Goal: Information Seeking & Learning: Learn about a topic

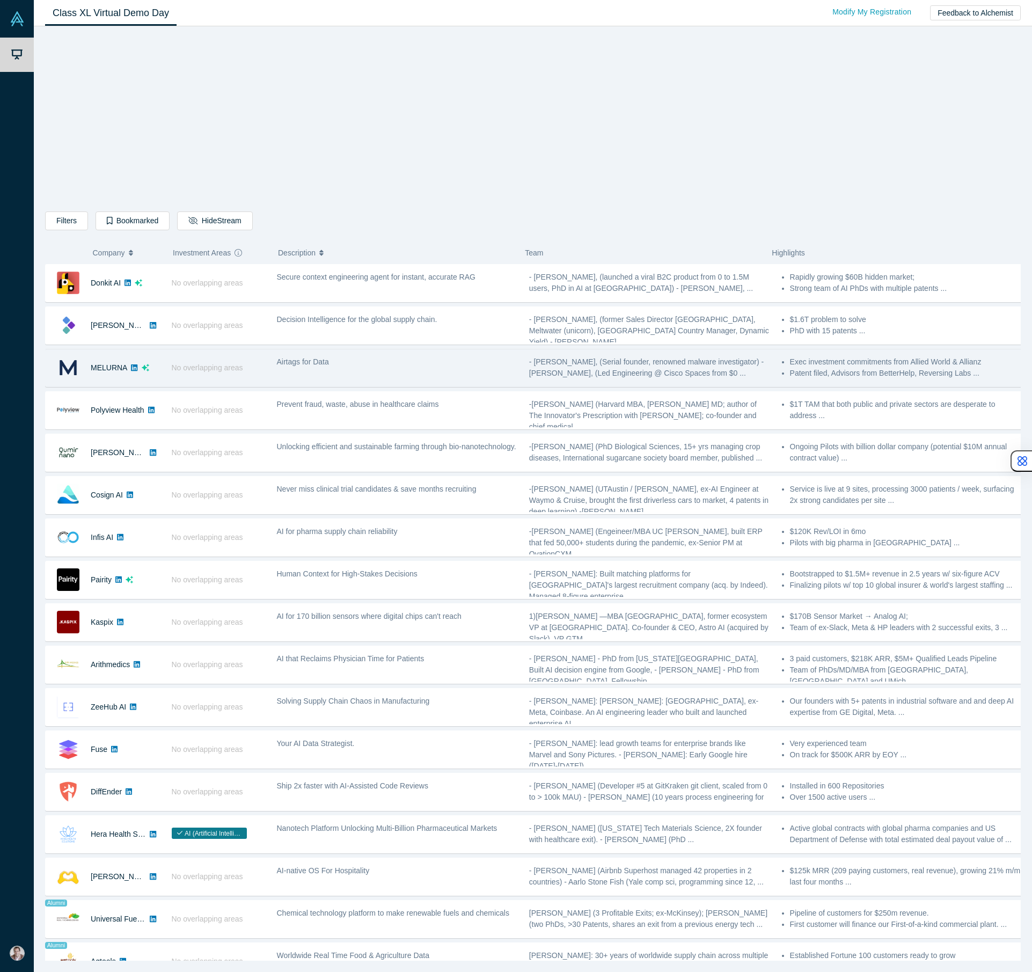
click at [418, 373] on div "Airtags for Data" at bounding box center [397, 368] width 252 height 34
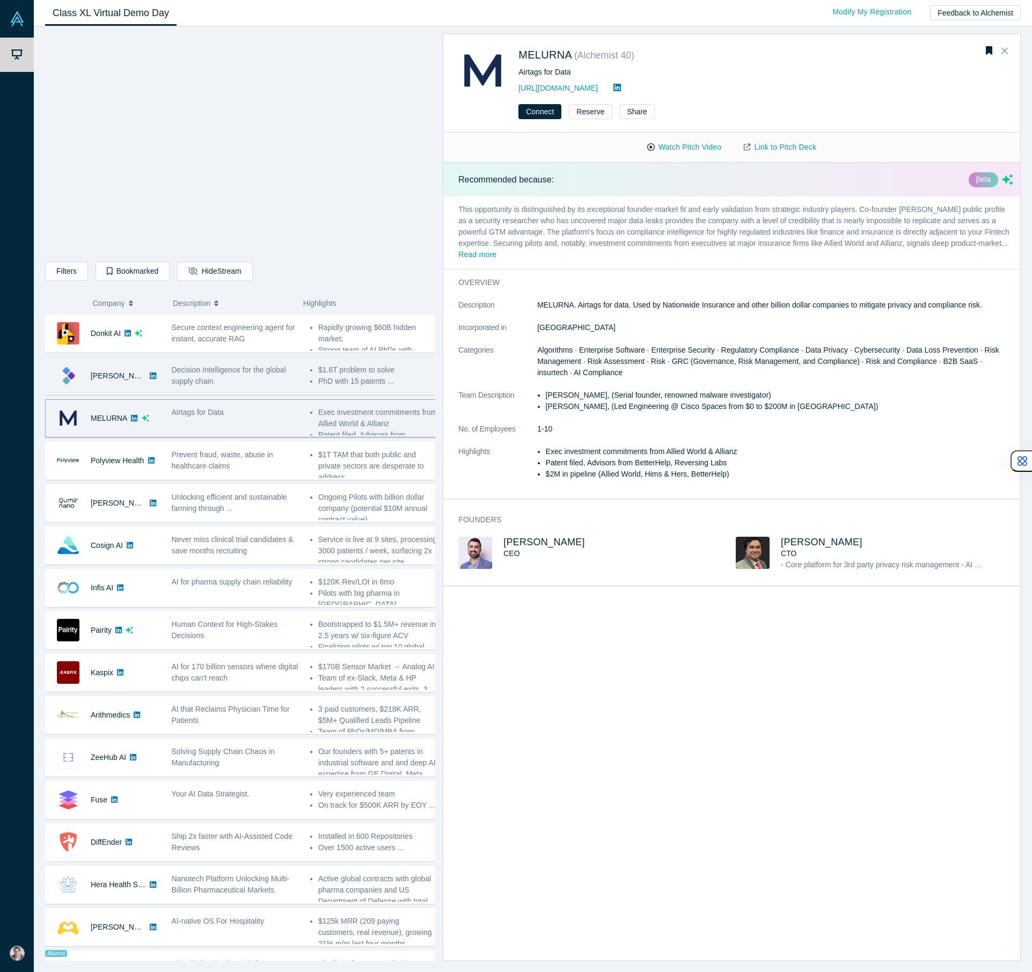
click at [154, 391] on div "[PERSON_NAME]" at bounding box center [103, 376] width 115 height 37
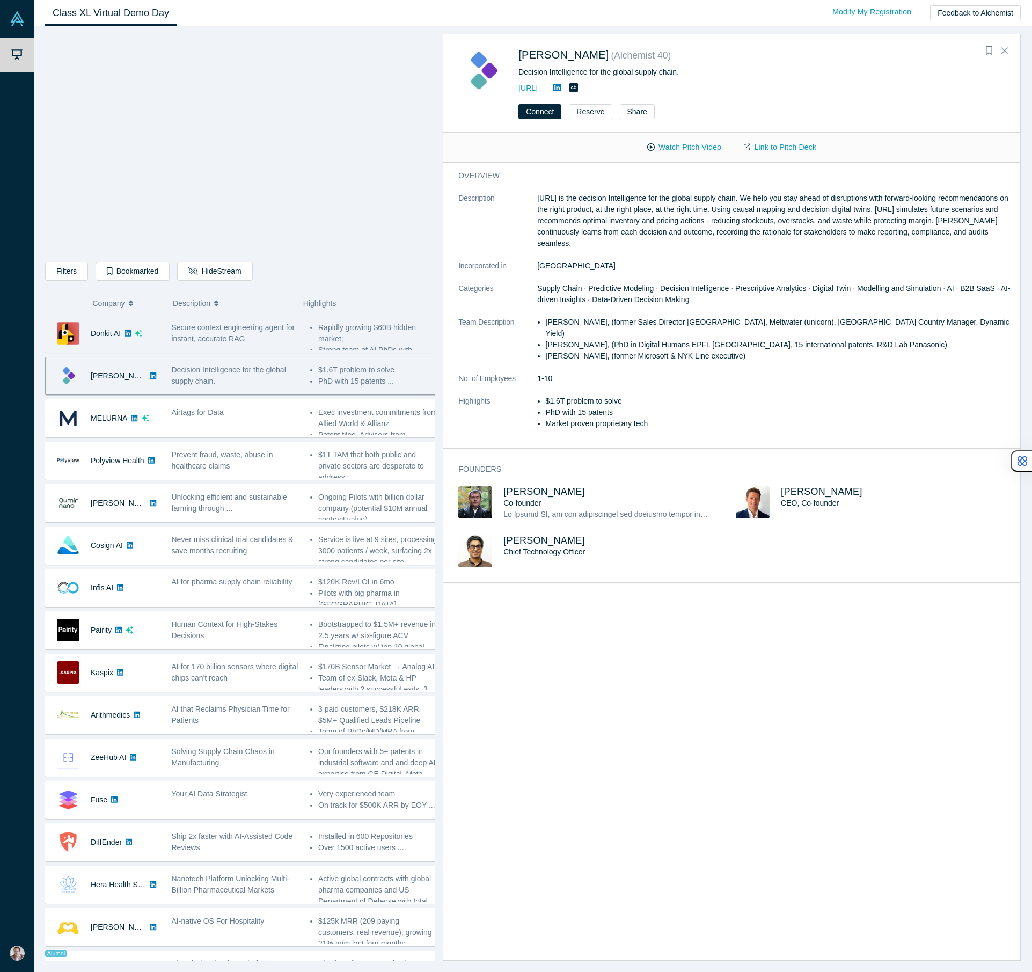
click at [152, 342] on div "Donkit AI" at bounding box center [103, 333] width 115 height 37
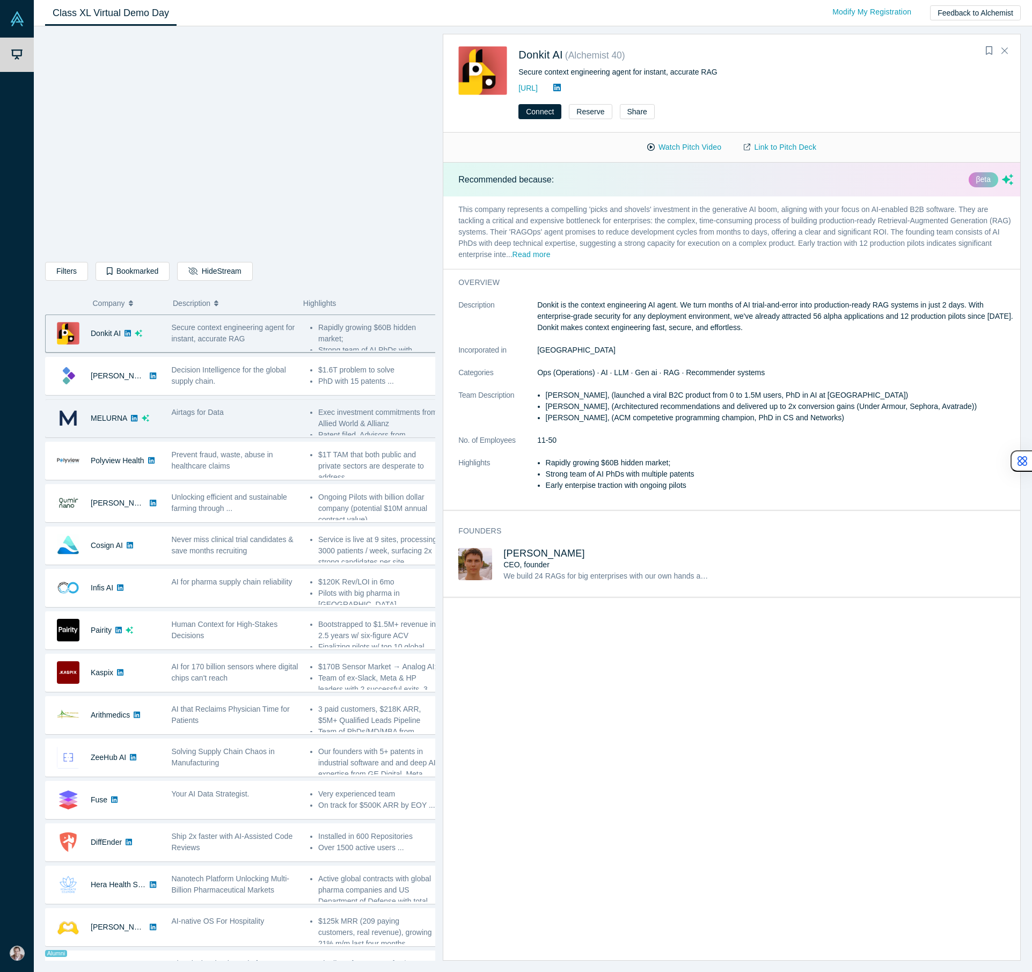
click at [160, 419] on div "MELURNA" at bounding box center [106, 418] width 120 height 37
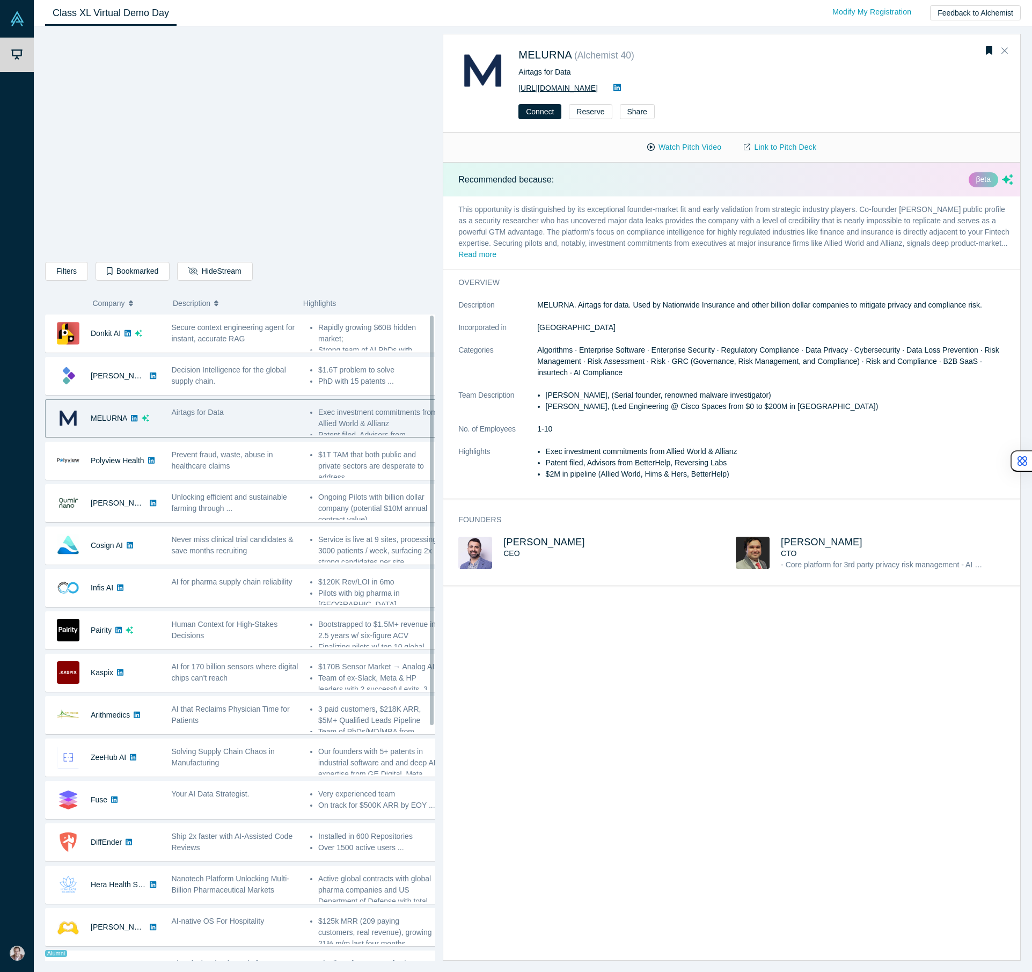
click at [588, 88] on link "[URL][DOMAIN_NAME]" at bounding box center [558, 88] width 79 height 9
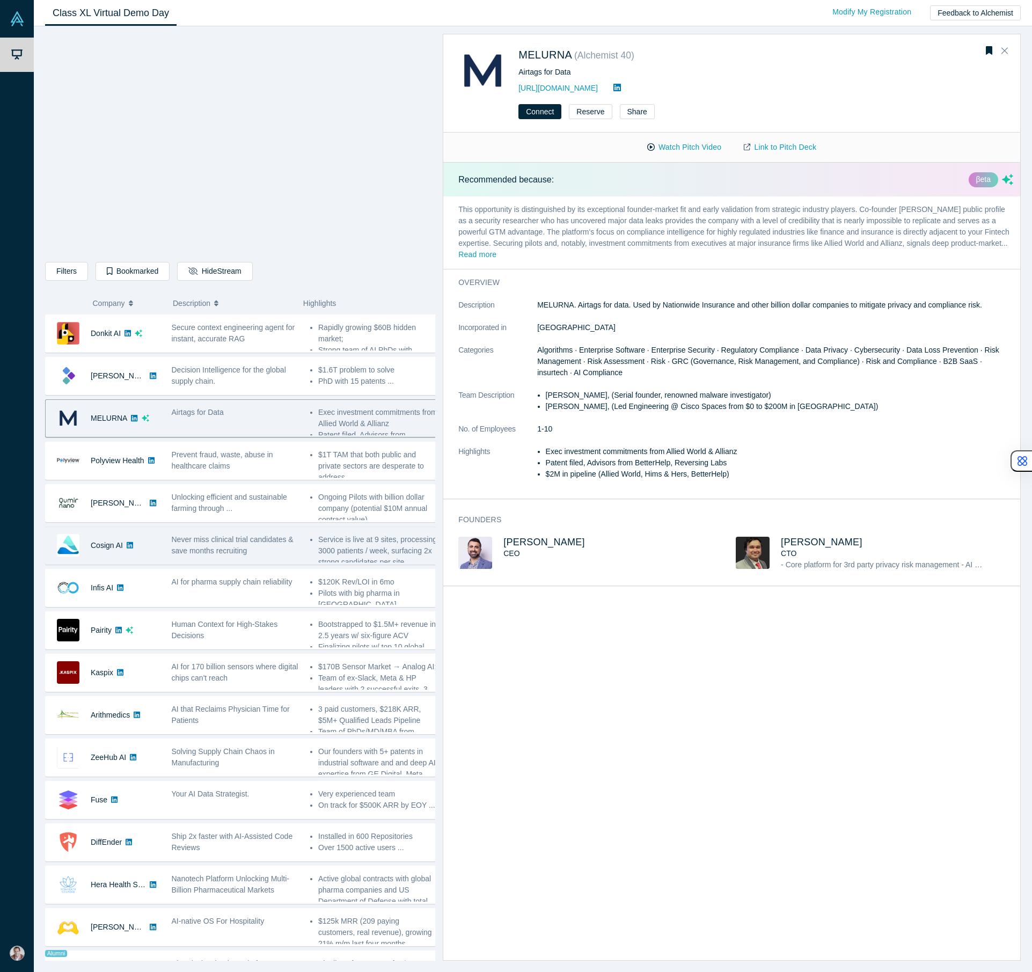
click at [139, 558] on div "Cosign AI" at bounding box center [103, 545] width 115 height 37
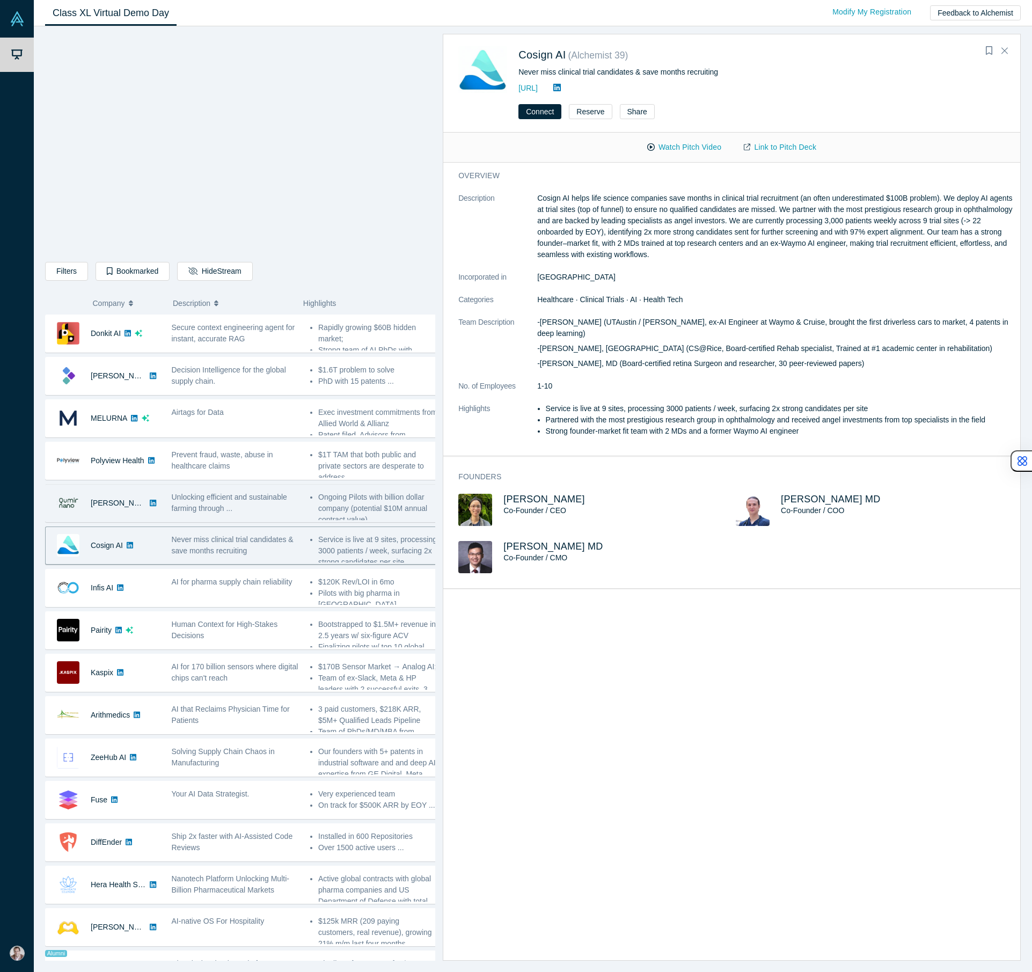
click at [148, 515] on div "[PERSON_NAME]" at bounding box center [103, 503] width 115 height 37
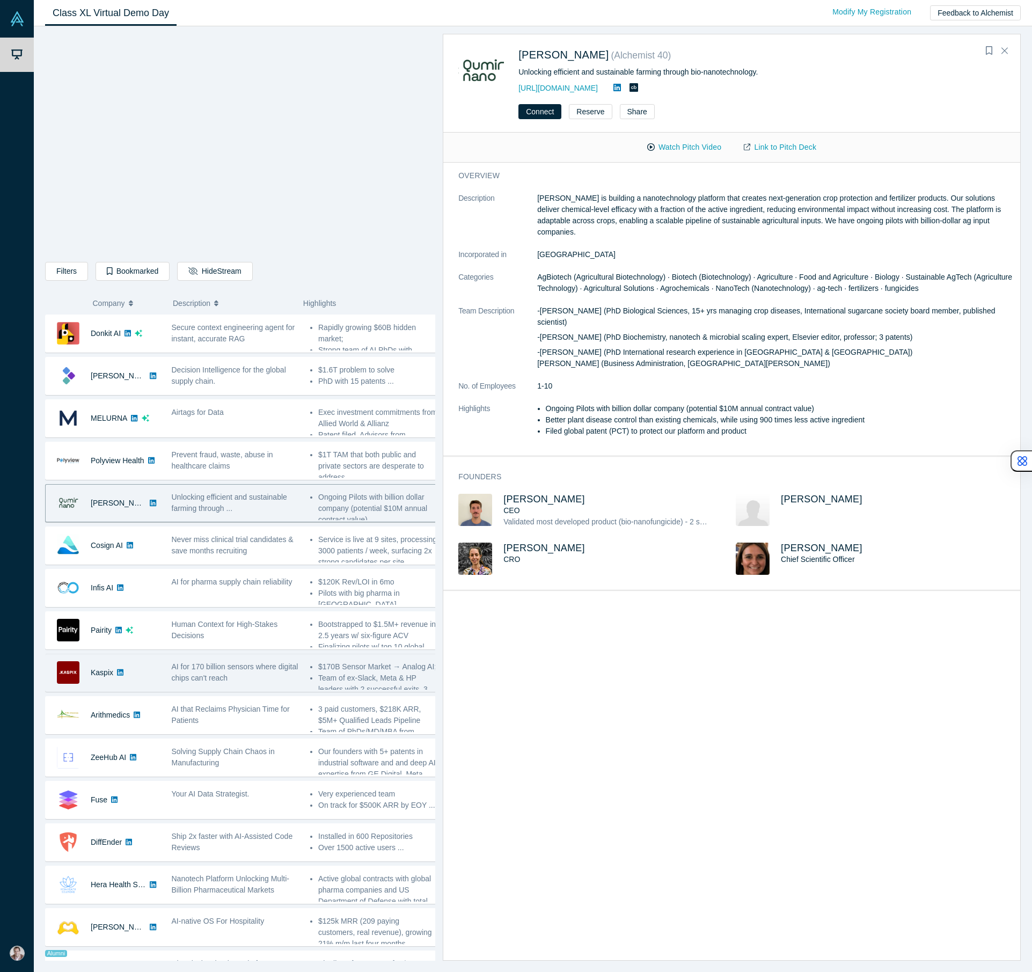
click at [140, 680] on div "Kaspix" at bounding box center [103, 672] width 115 height 37
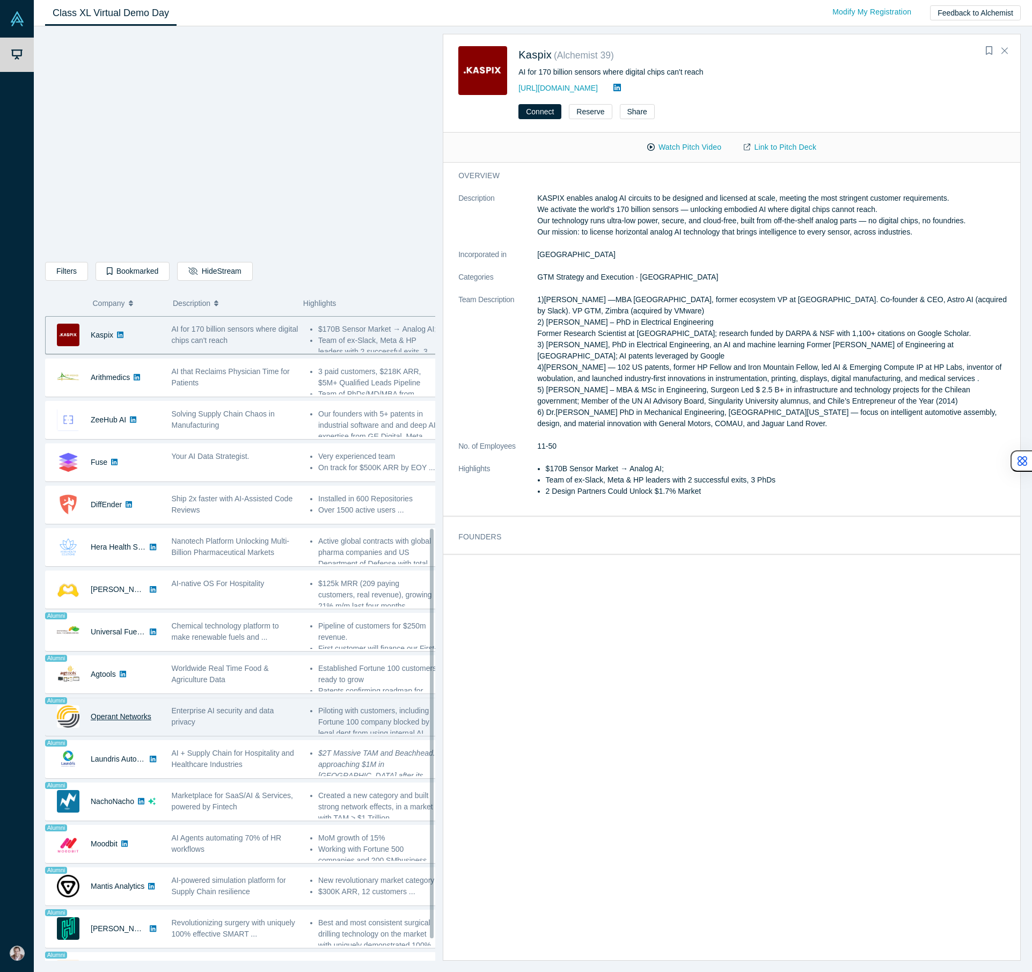
scroll to position [372, 0]
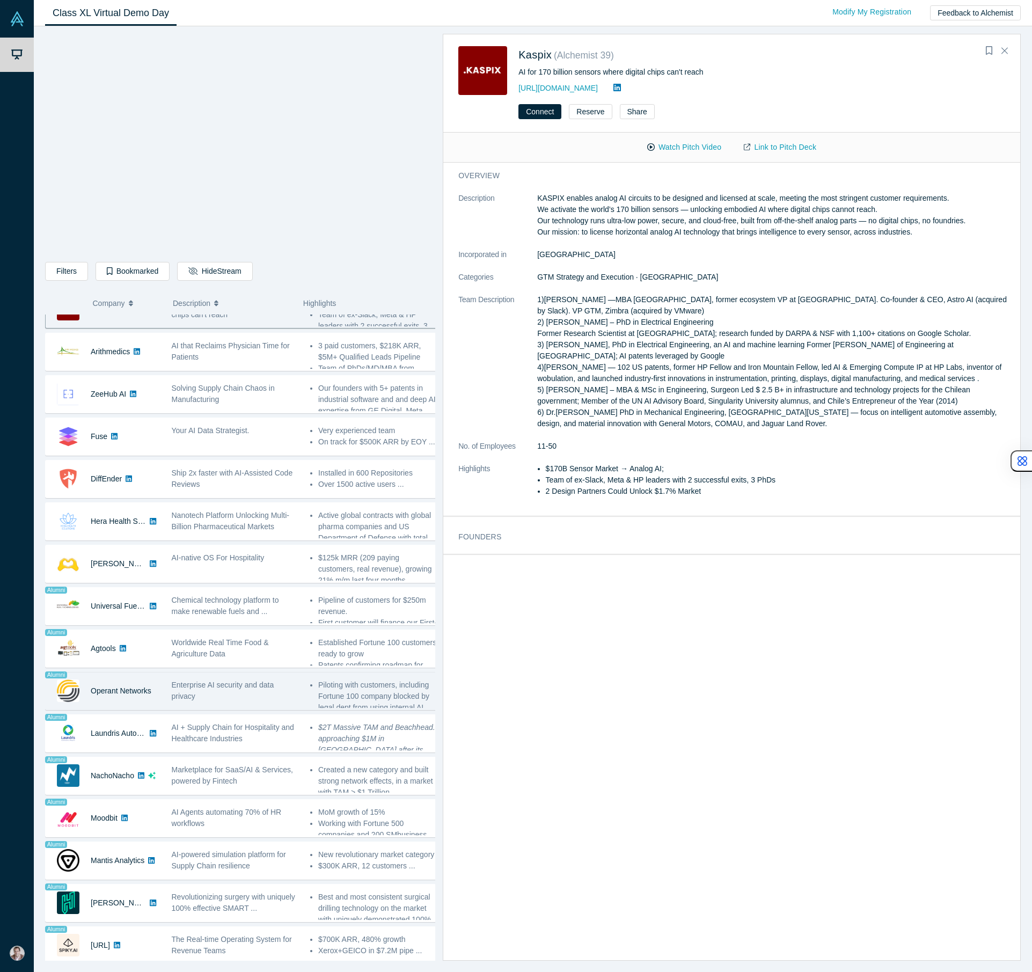
click at [251, 695] on div "Enterprise AI security and data privacy" at bounding box center [235, 691] width 139 height 34
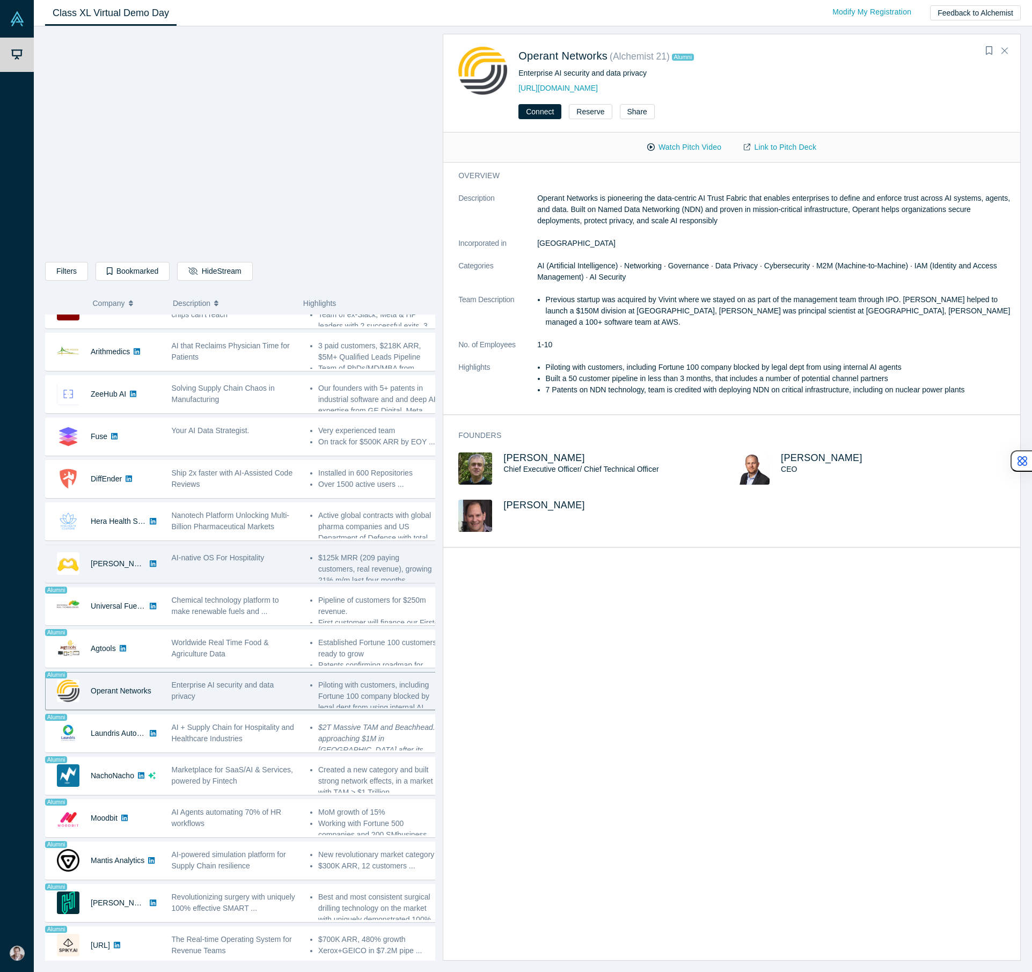
click at [165, 565] on div "[PERSON_NAME] AI" at bounding box center [106, 563] width 120 height 37
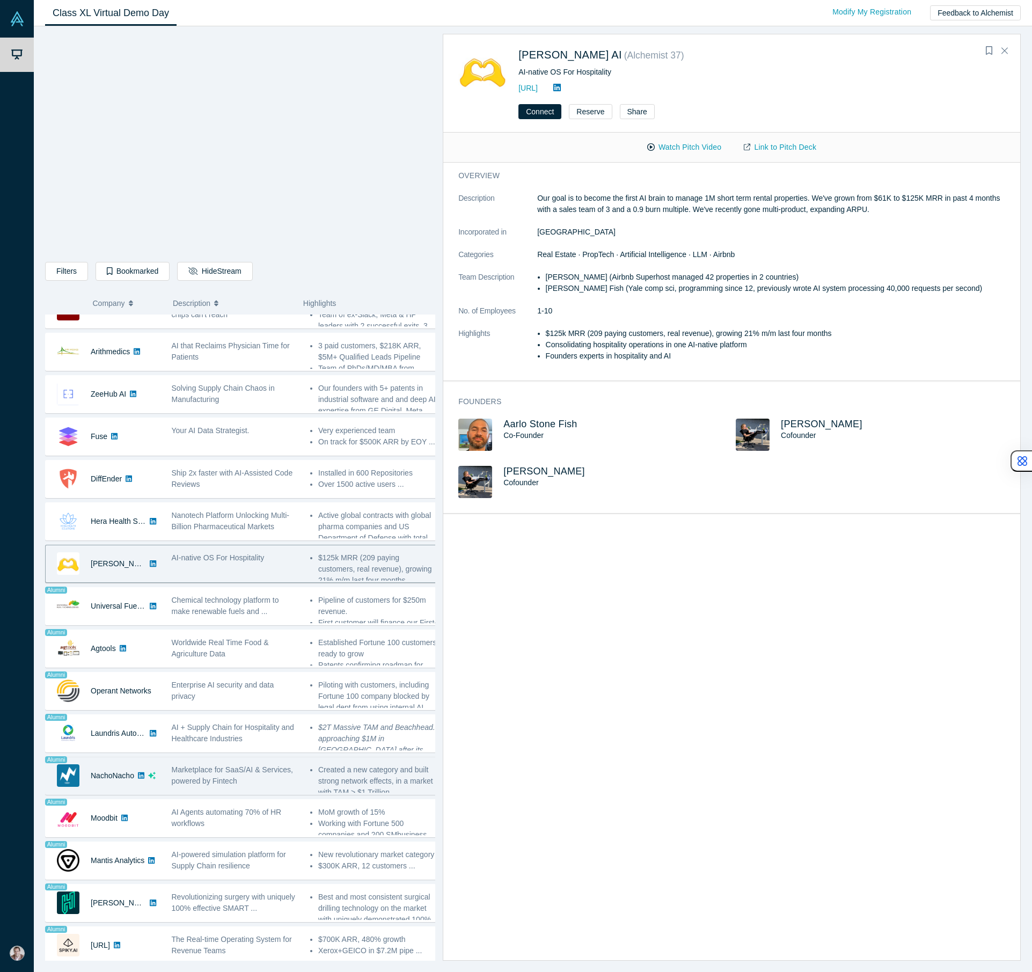
click at [150, 777] on div "NachoNacho" at bounding box center [103, 776] width 115 height 37
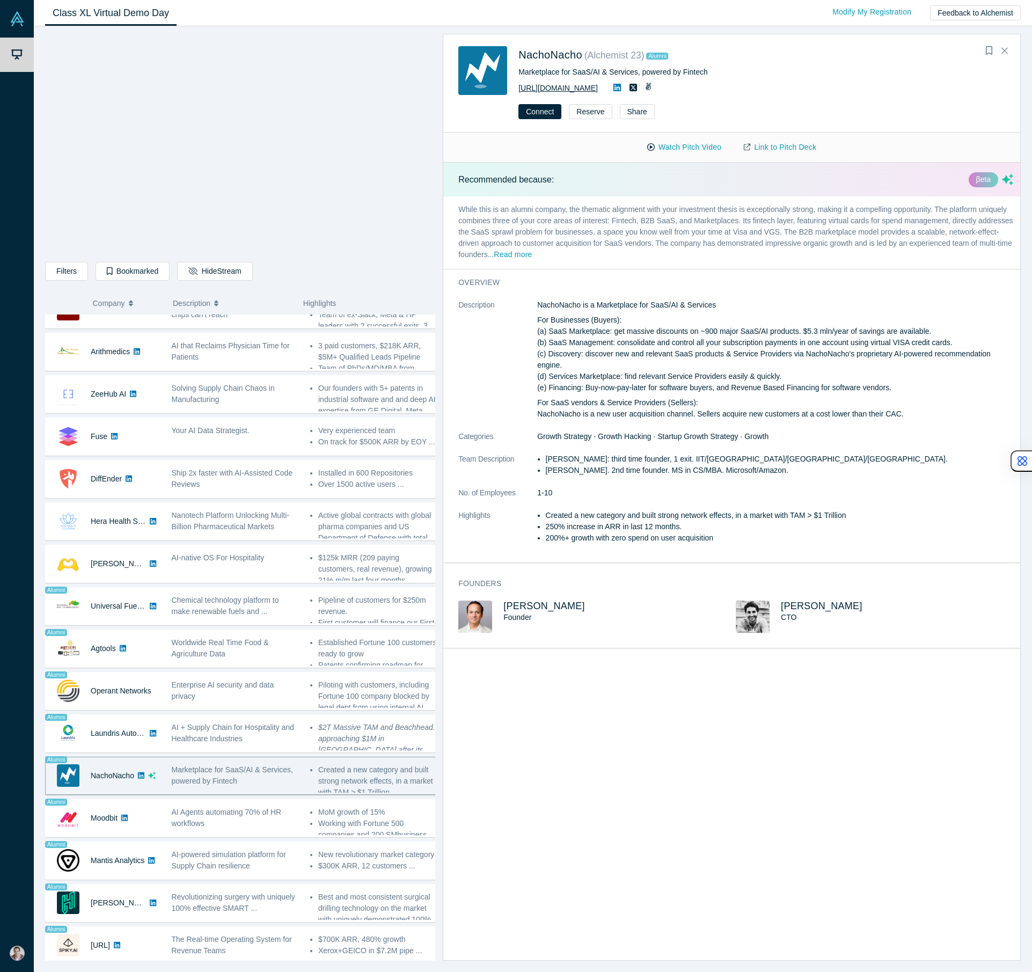
click at [583, 92] on link "[URL][DOMAIN_NAME]" at bounding box center [558, 88] width 79 height 9
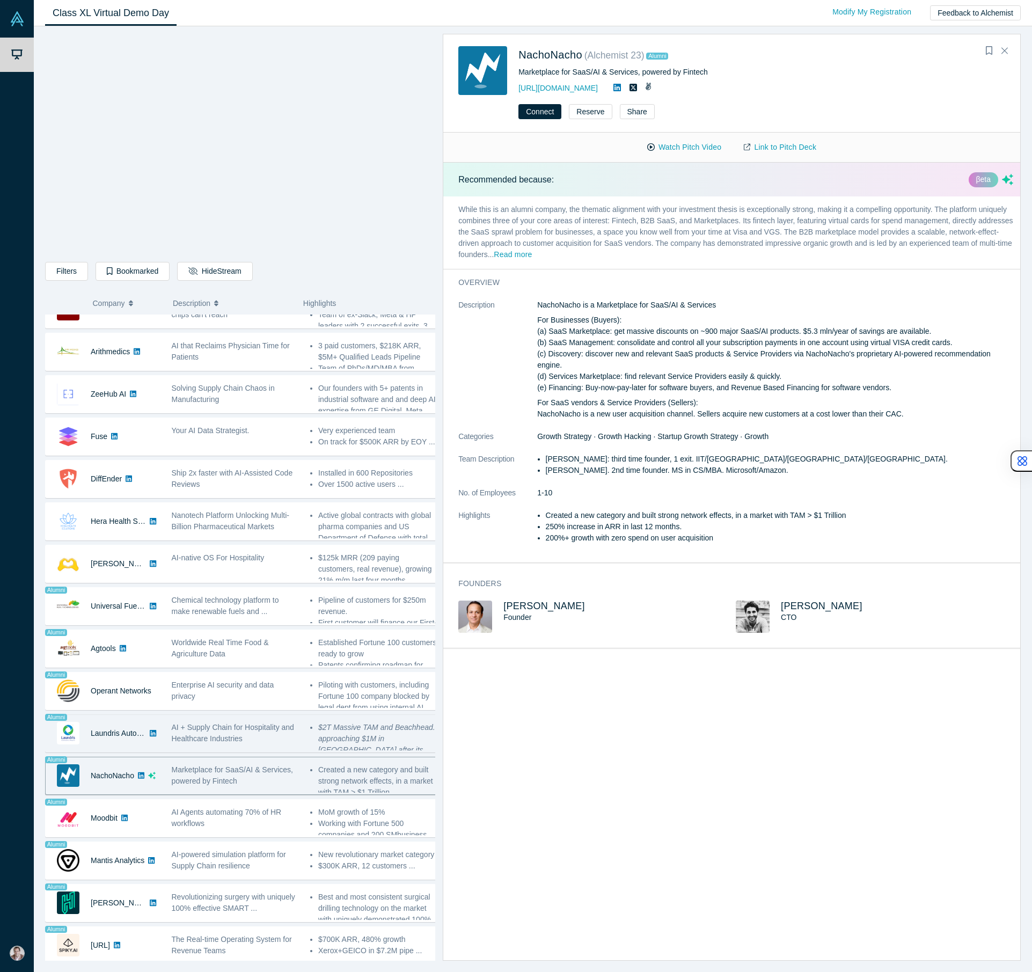
click at [125, 734] on div "Laundris Autonomous Inventory Management" at bounding box center [118, 733] width 55 height 37
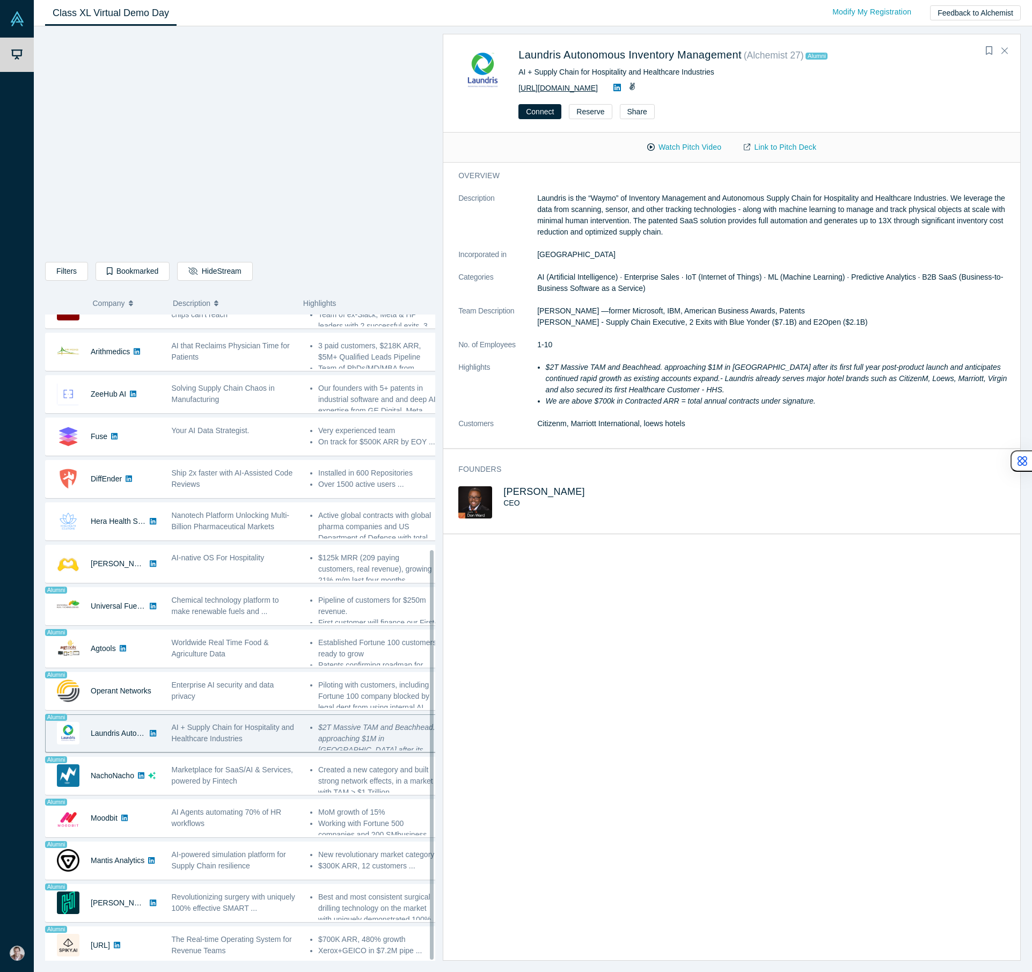
click at [552, 90] on link "[URL][DOMAIN_NAME]" at bounding box center [558, 88] width 79 height 9
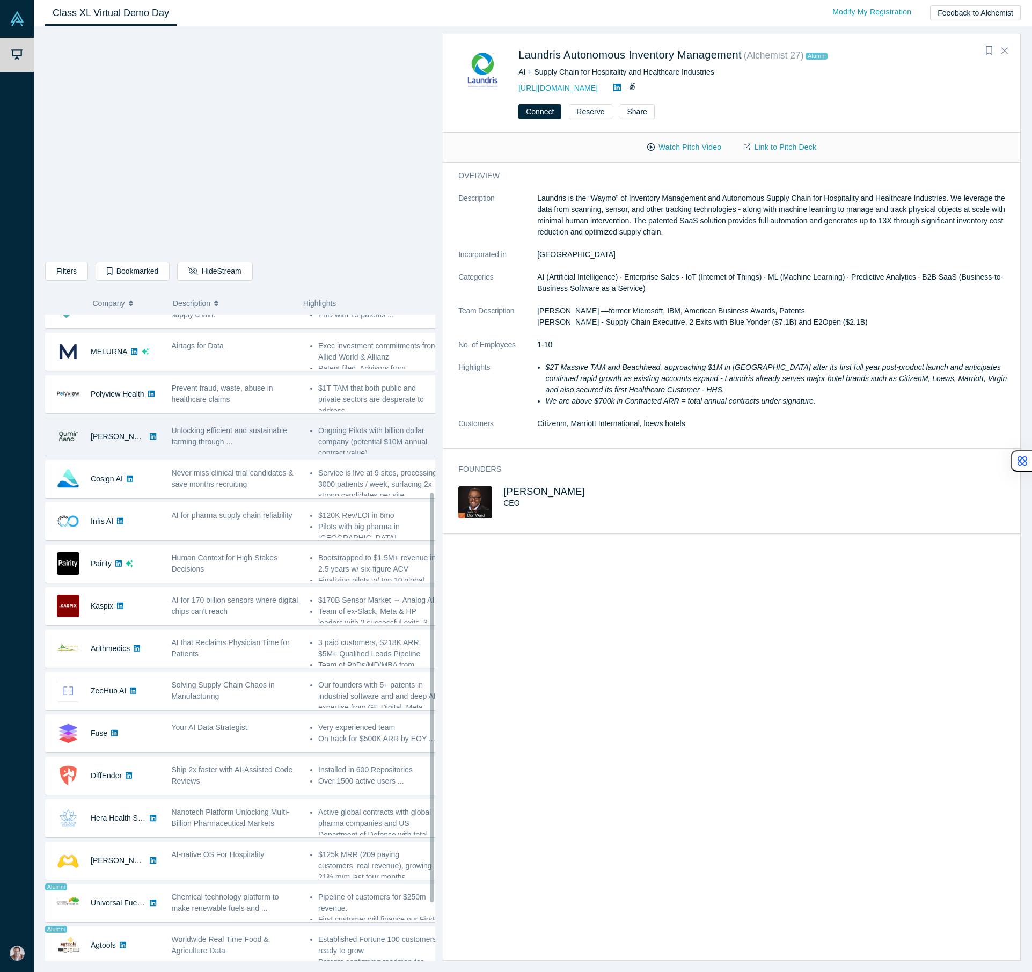
scroll to position [339, 0]
